Goal: Communication & Community: Answer question/provide support

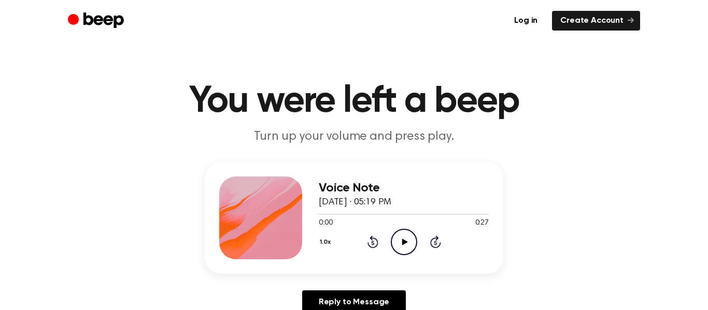
click at [407, 235] on icon "Play Audio" at bounding box center [404, 242] width 26 height 26
click at [387, 252] on div "1.0x Rewind 5 seconds Pause Audio Skip 5 seconds" at bounding box center [404, 242] width 170 height 26
click at [403, 236] on icon "Pause Audio" at bounding box center [404, 242] width 26 height 26
click at [404, 237] on icon "Play Audio" at bounding box center [404, 242] width 26 height 26
click at [413, 233] on circle at bounding box center [403, 242] width 25 height 25
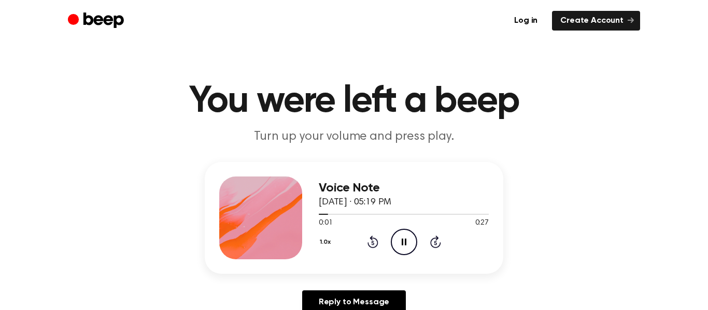
click at [400, 237] on icon "Pause Audio" at bounding box center [404, 242] width 26 height 26
click at [400, 236] on icon "Play Audio" at bounding box center [404, 242] width 26 height 26
click at [396, 239] on icon "Pause Audio" at bounding box center [404, 242] width 26 height 26
click at [401, 242] on icon "Play Audio" at bounding box center [404, 242] width 26 height 26
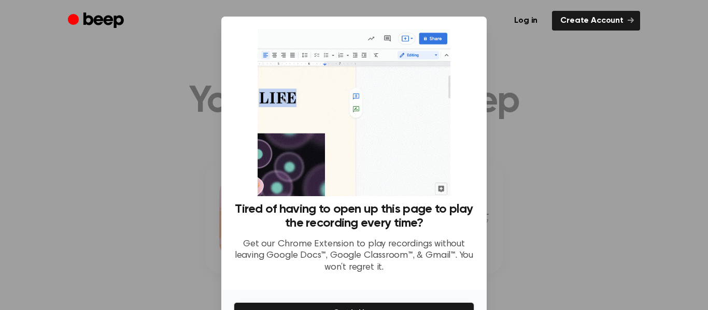
click at [599, 218] on div at bounding box center [354, 155] width 708 height 310
click at [244, 272] on p "Get our Chrome Extension to play recordings without leaving Google Docs™, Googl…" at bounding box center [354, 256] width 240 height 35
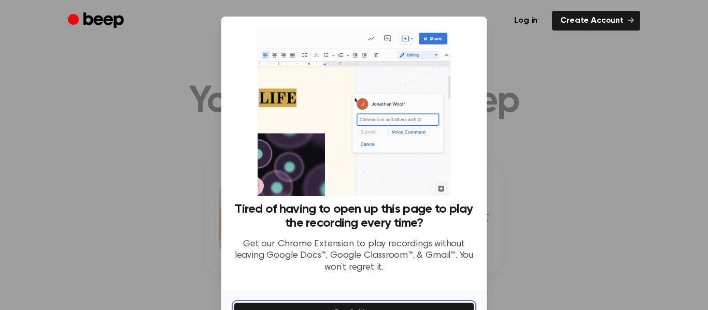
click at [269, 303] on button "Get It Now" at bounding box center [354, 314] width 240 height 22
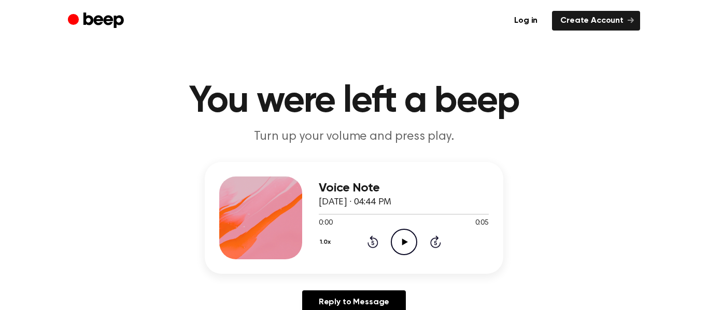
click at [410, 240] on icon "Play Audio" at bounding box center [404, 242] width 26 height 26
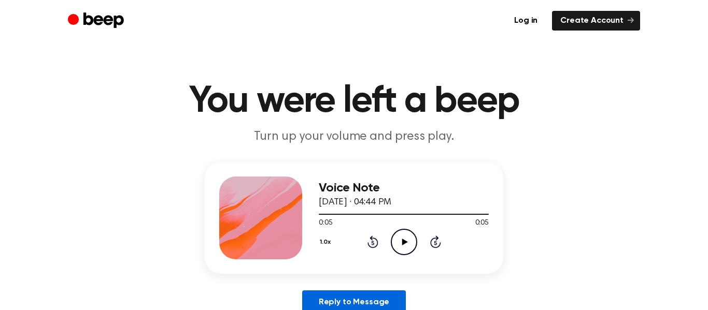
click at [343, 303] on link "Reply to Message" at bounding box center [354, 303] width 104 height 24
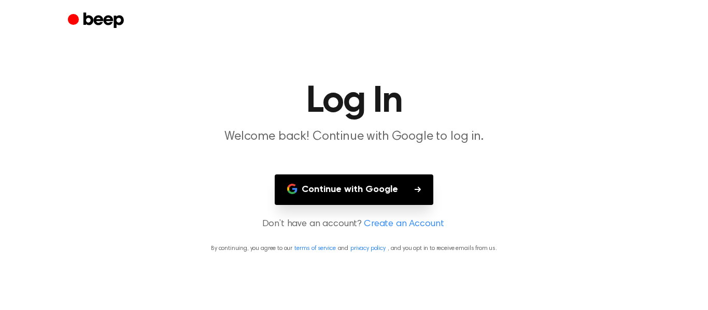
click at [339, 190] on button "Continue with Google" at bounding box center [354, 190] width 159 height 31
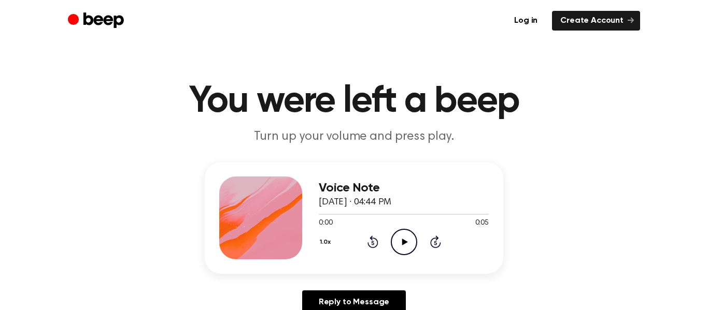
click at [397, 240] on icon "Play Audio" at bounding box center [404, 242] width 26 height 26
click at [398, 250] on icon "Play Audio" at bounding box center [404, 242] width 26 height 26
click at [399, 239] on icon "Play Audio" at bounding box center [404, 242] width 26 height 26
